Goal: Information Seeking & Learning: Learn about a topic

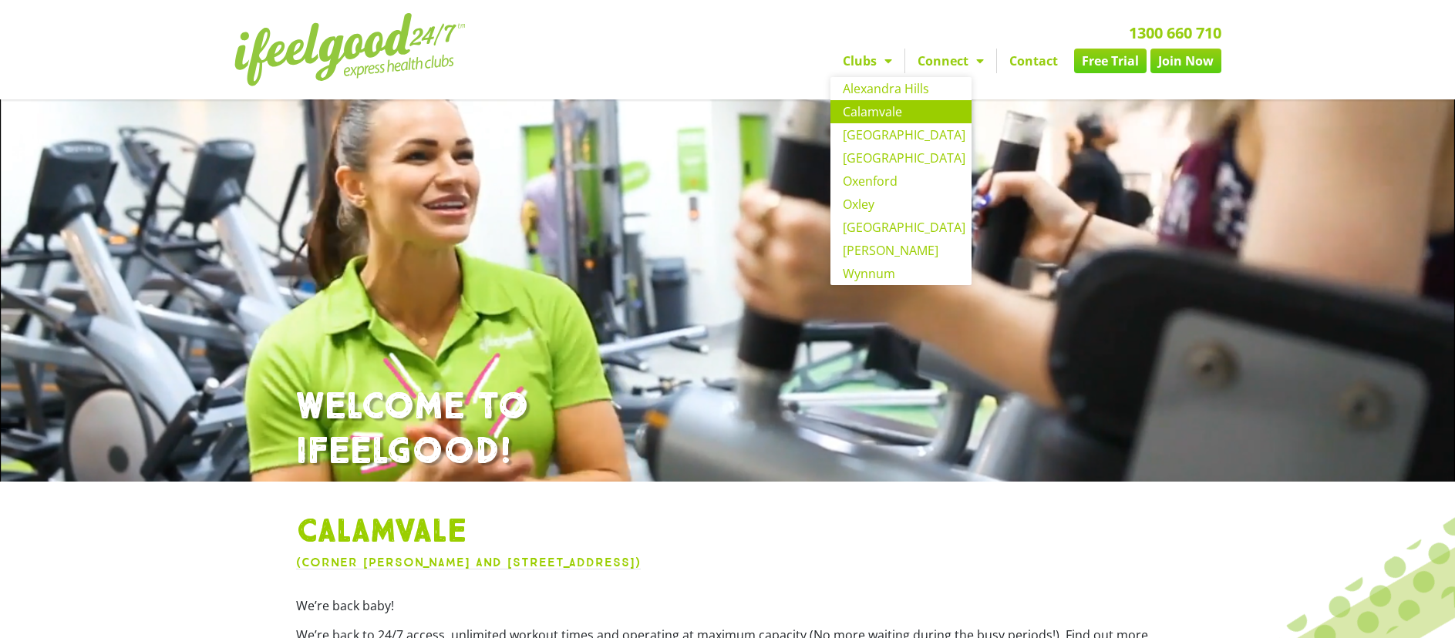
click at [894, 116] on link "Calamvale" at bounding box center [900, 111] width 141 height 23
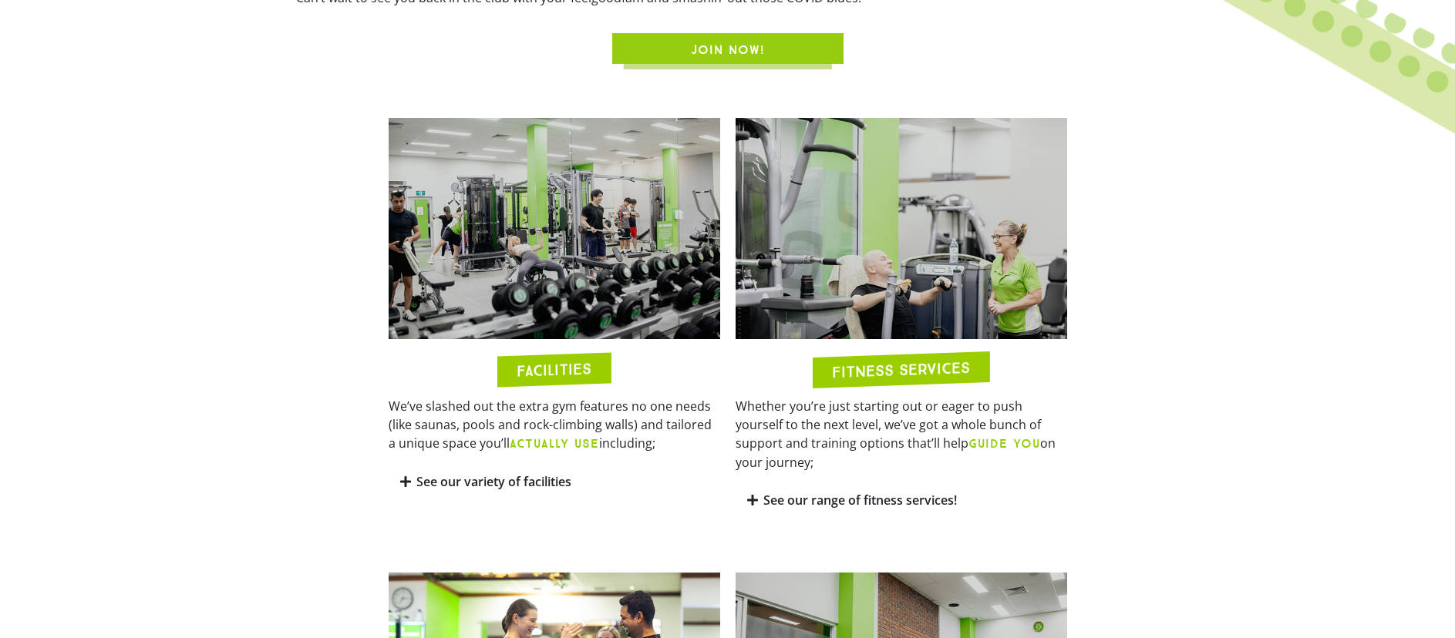
scroll to position [861, 0]
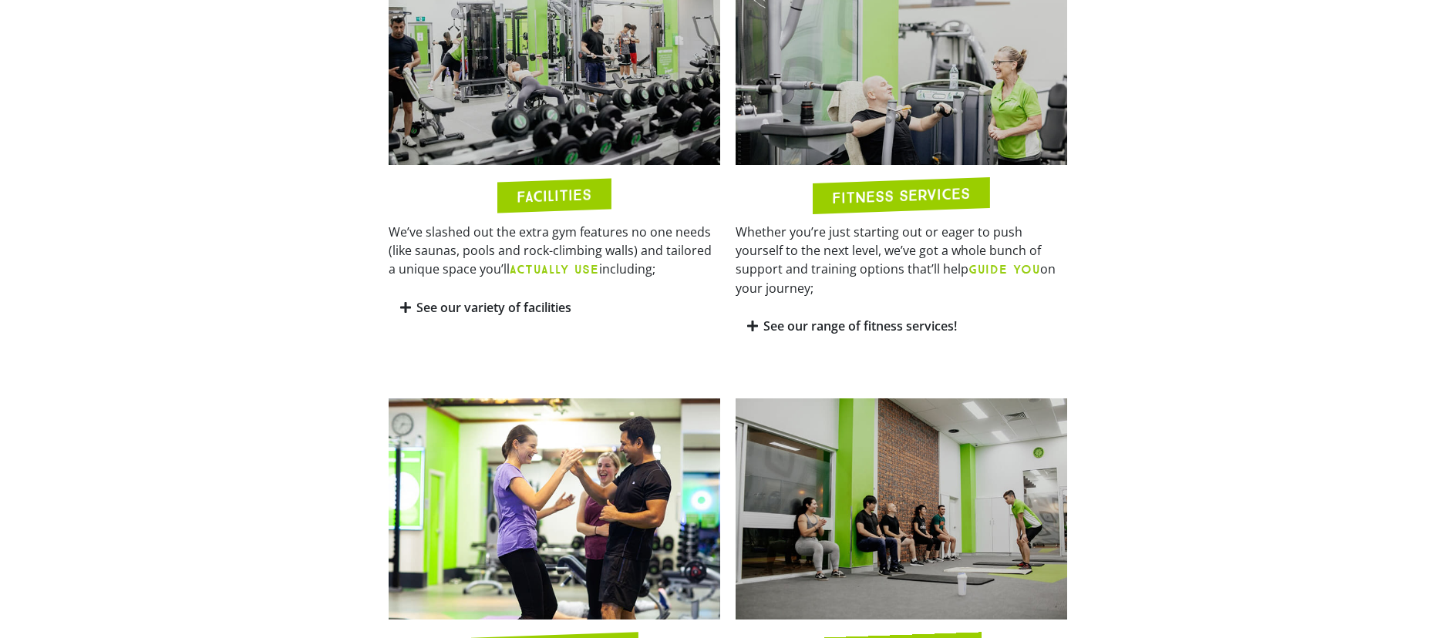
click at [773, 318] on link "See our range of fitness services!" at bounding box center [860, 326] width 194 height 17
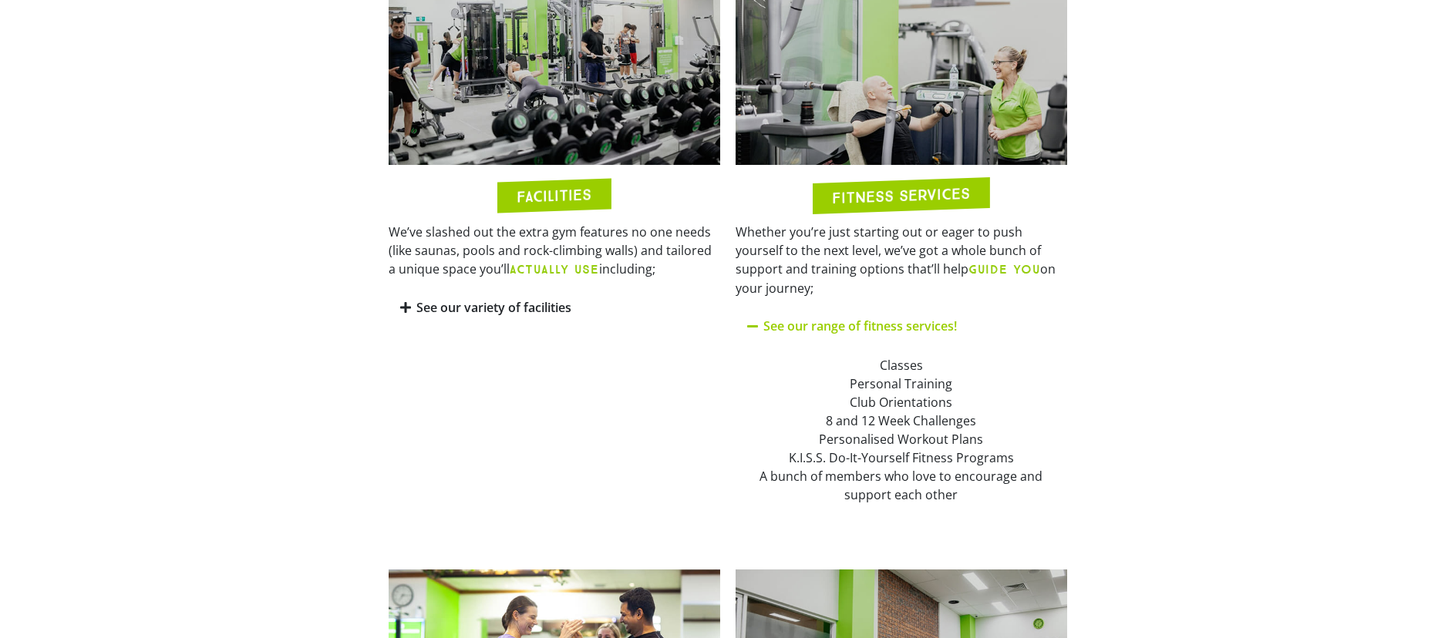
click at [773, 318] on link "See our range of fitness services!" at bounding box center [860, 326] width 194 height 17
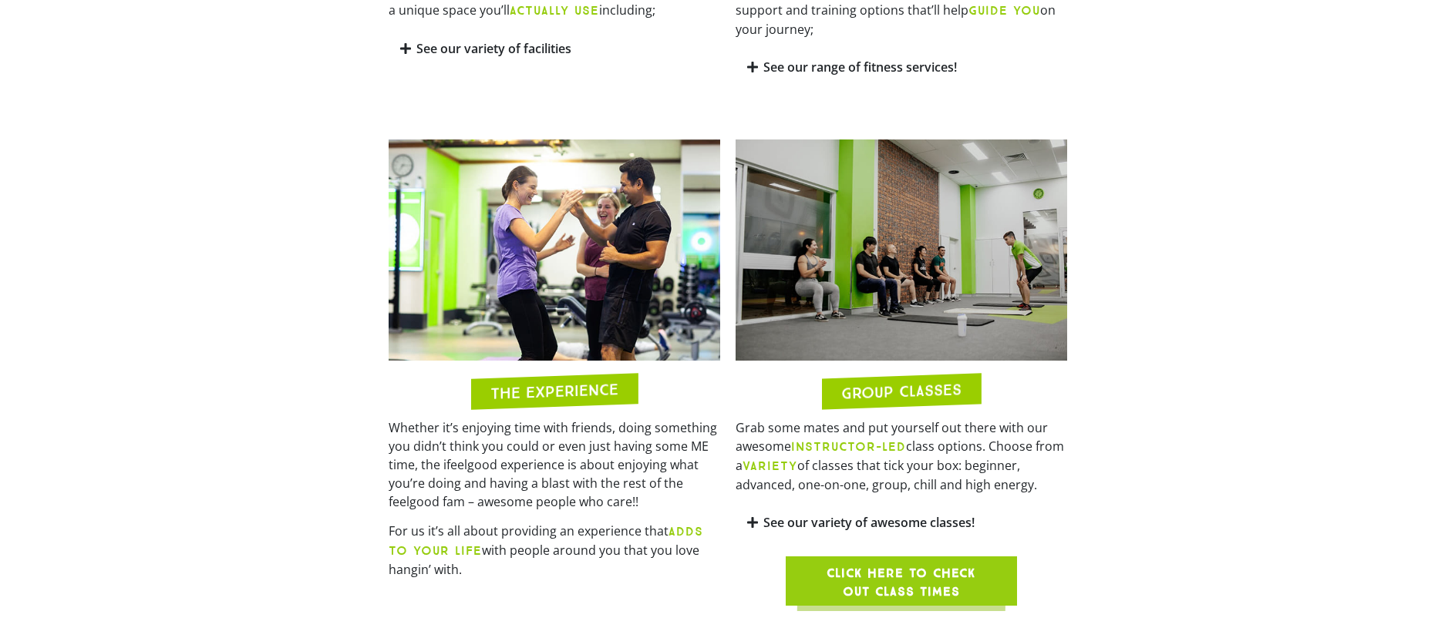
scroll to position [1290, 0]
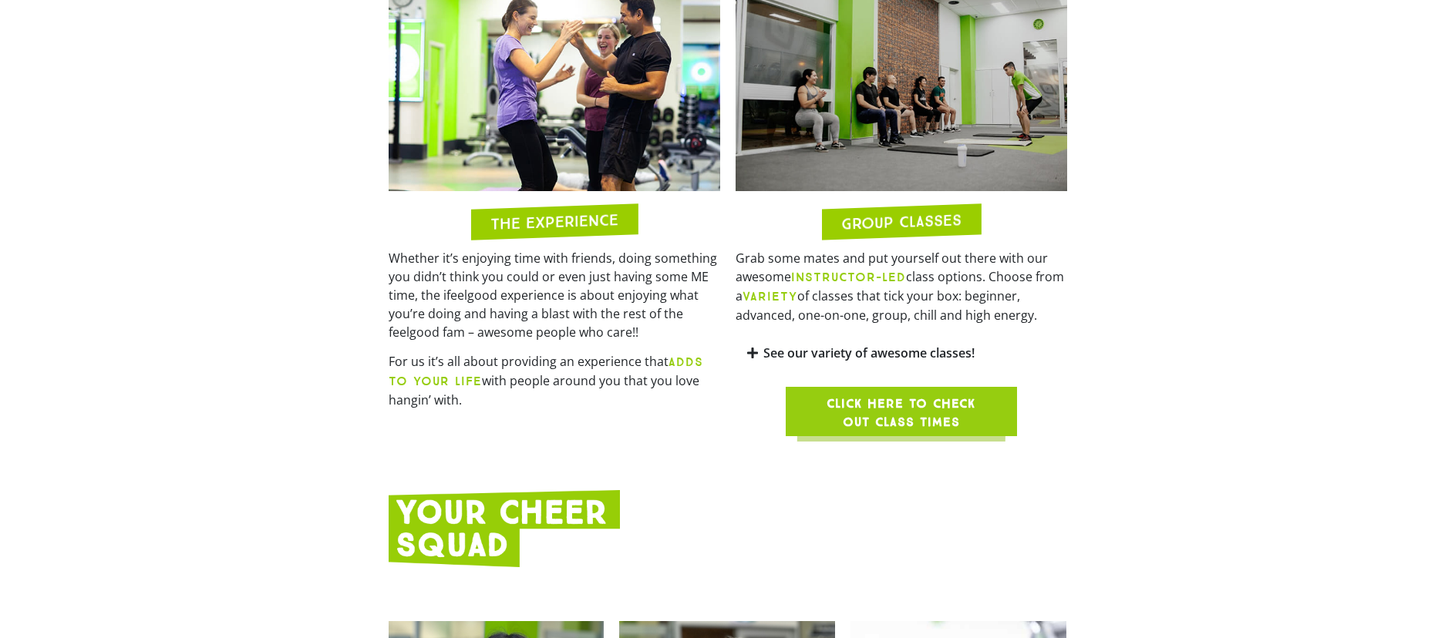
click at [889, 345] on link "See our variety of awesome classes!" at bounding box center [868, 353] width 211 height 17
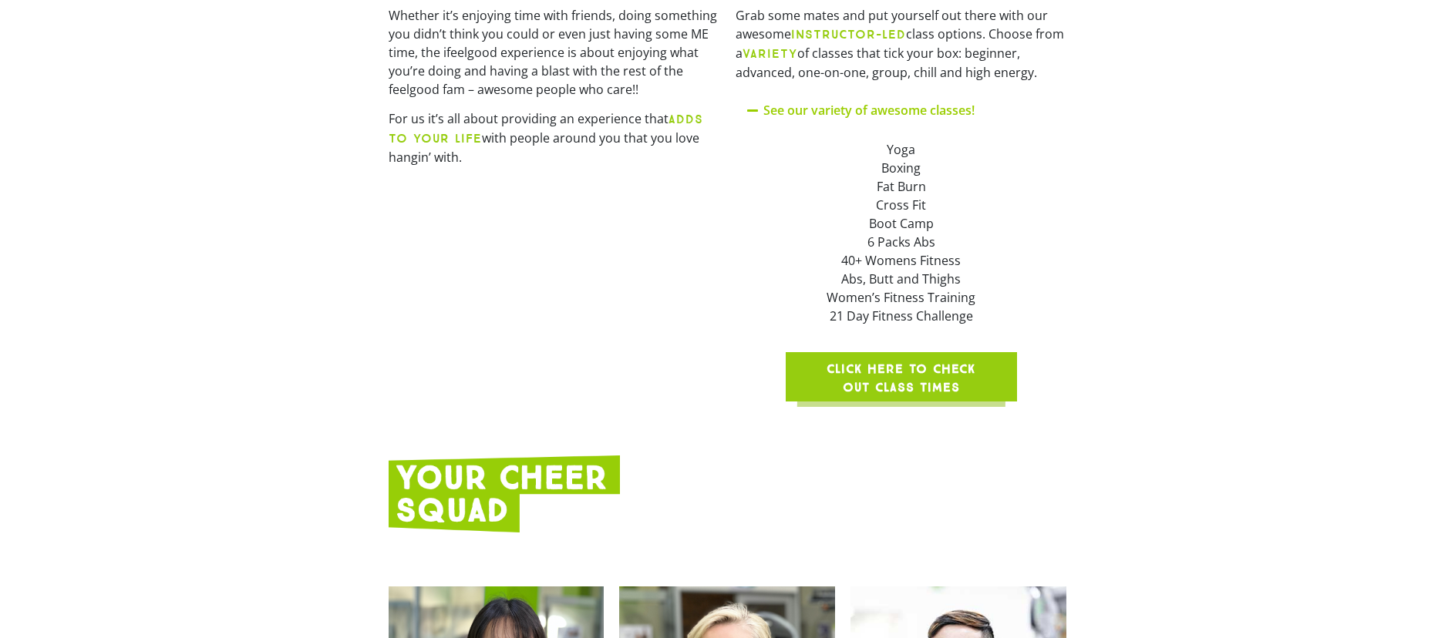
scroll to position [1562, 0]
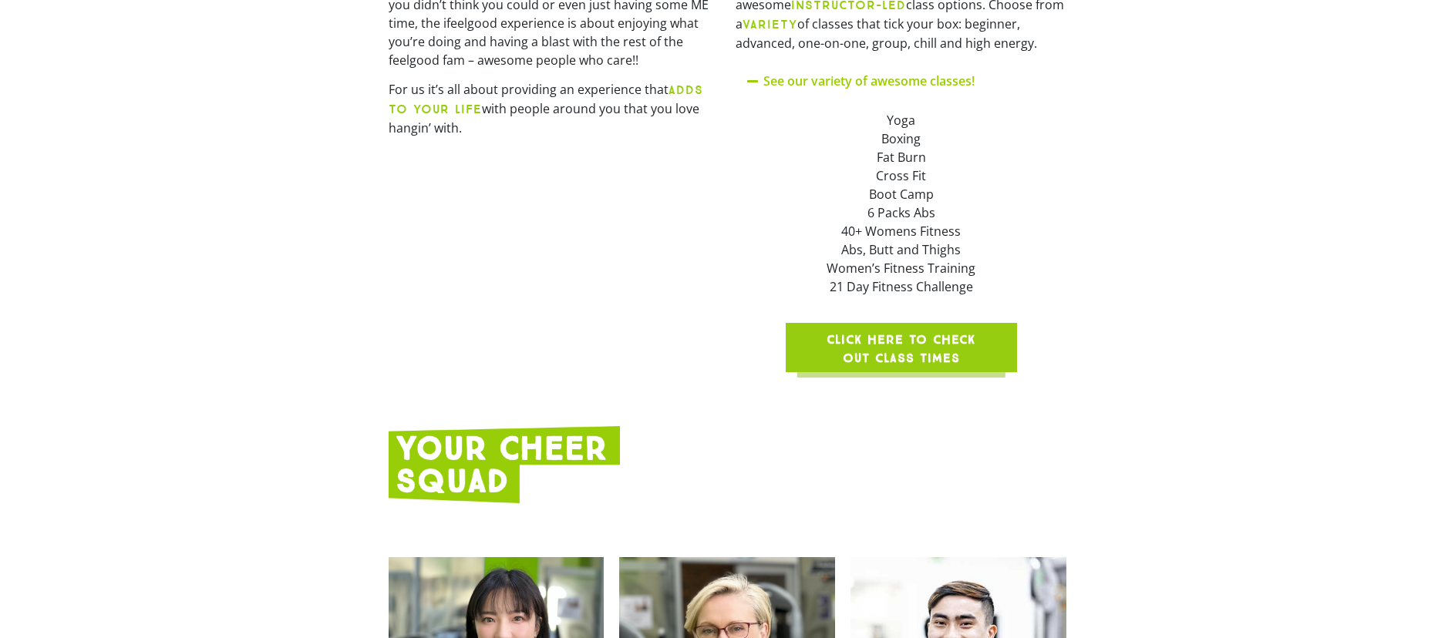
click at [922, 331] on span "Click here to check out class times" at bounding box center [901, 349] width 157 height 37
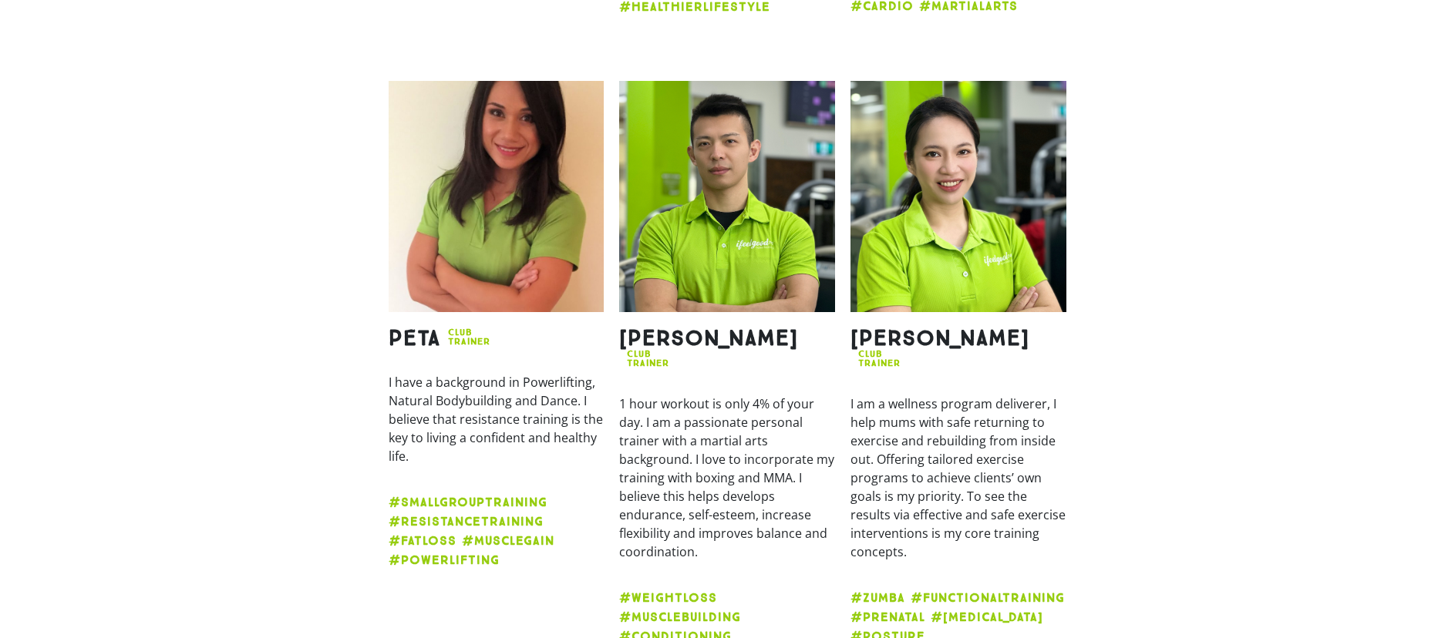
scroll to position [2560, 0]
